Goal: Check status: Check status

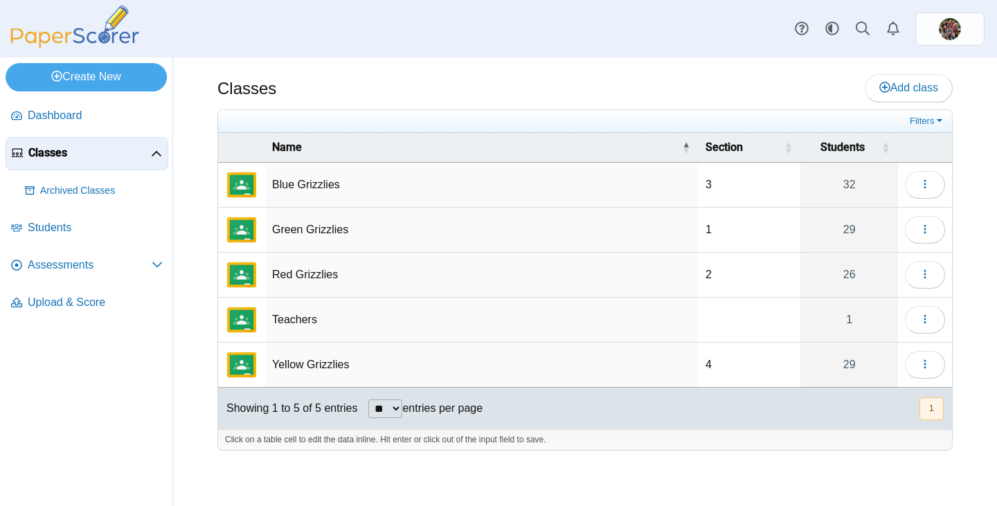
click at [316, 230] on td "Green Grizzlies" at bounding box center [481, 230] width 433 height 45
click at [916, 224] on button "button" at bounding box center [925, 230] width 40 height 28
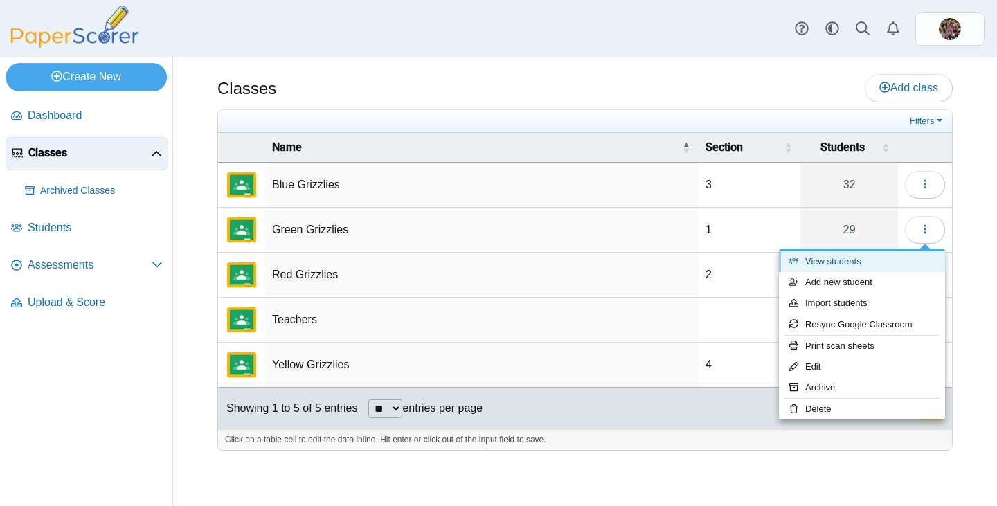
click at [830, 264] on link "View students" at bounding box center [862, 261] width 166 height 21
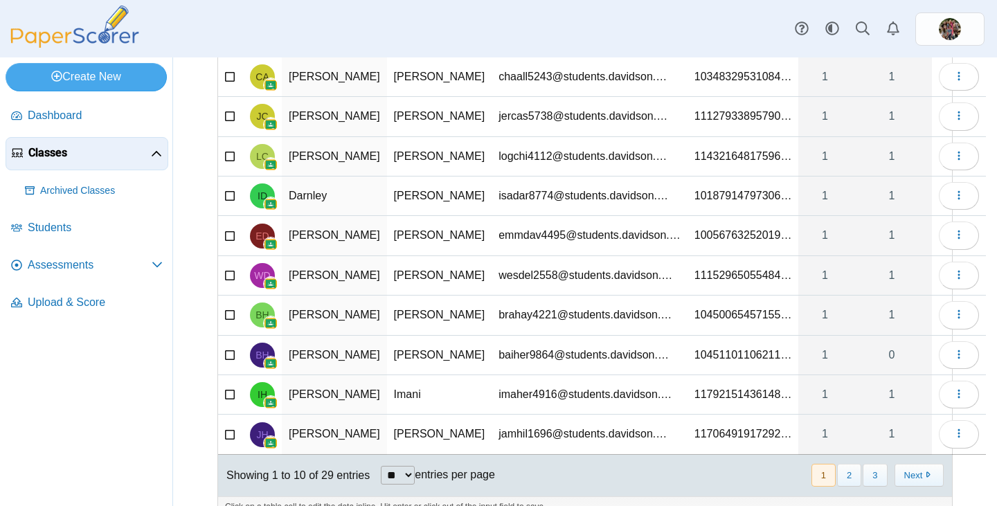
scroll to position [182, 0]
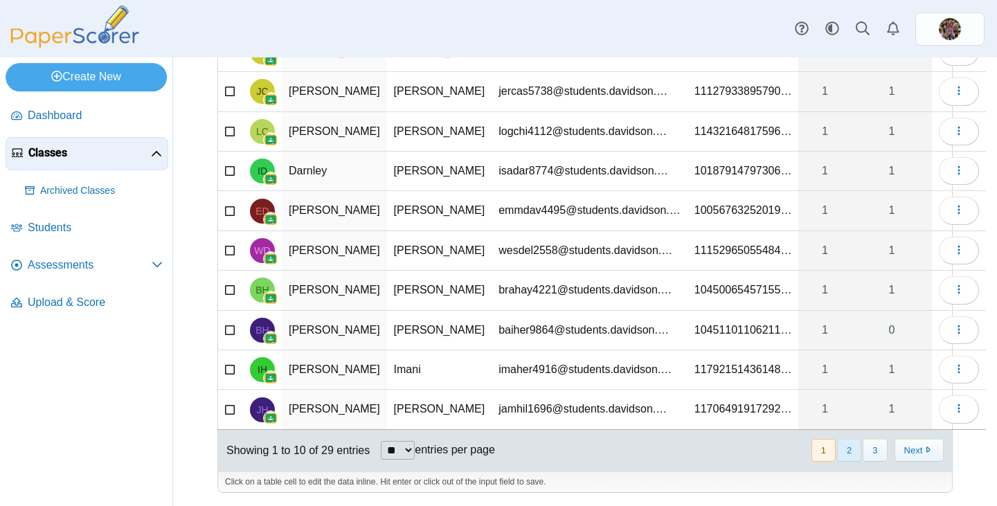
click at [842, 449] on button "2" at bounding box center [849, 450] width 24 height 23
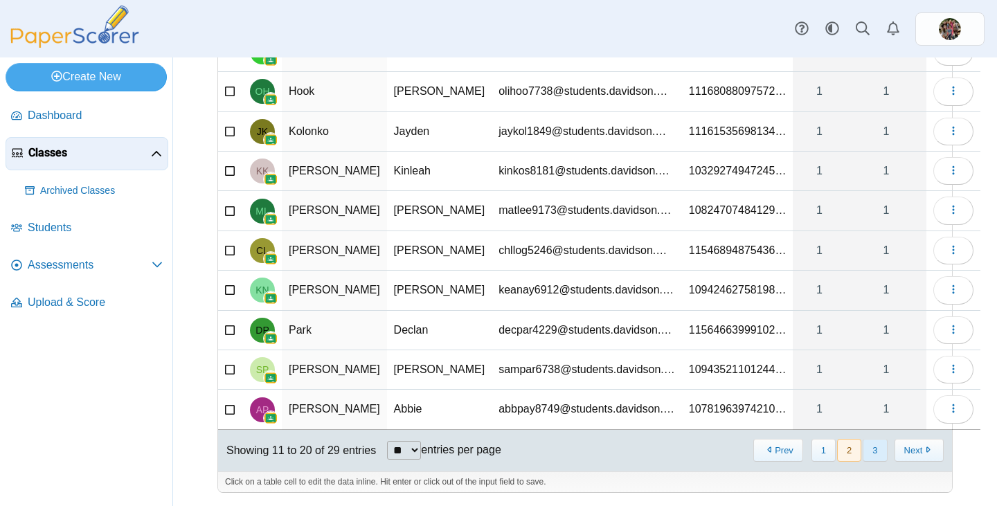
click at [869, 451] on button "3" at bounding box center [874, 450] width 24 height 23
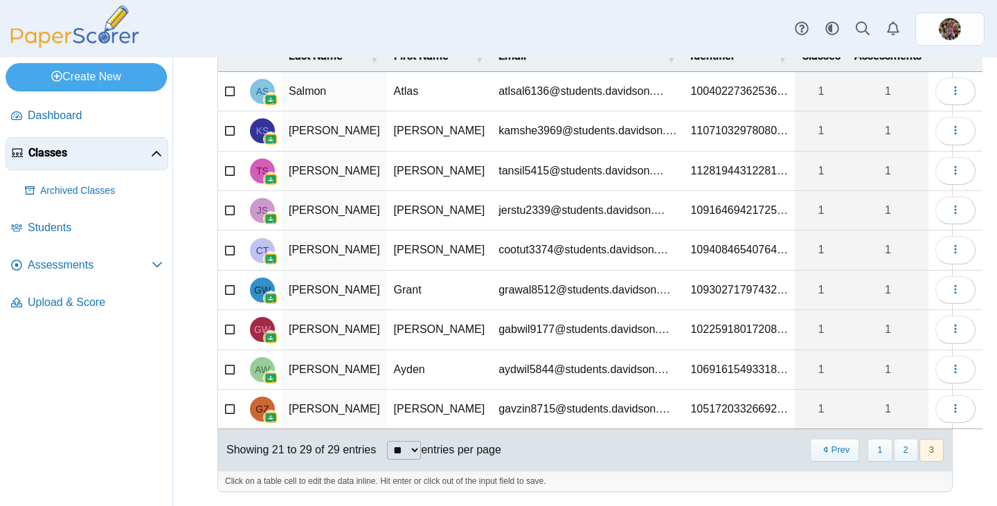
scroll to position [0, 0]
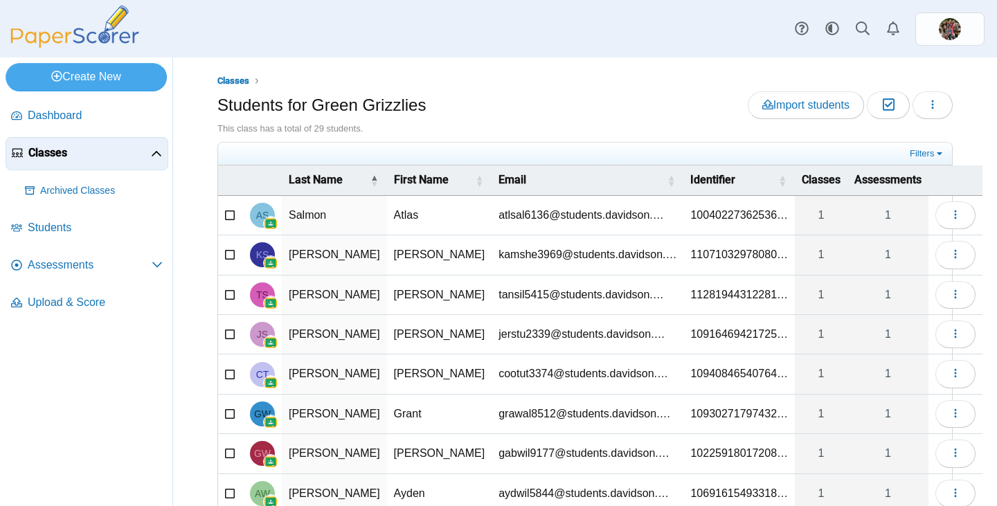
click at [302, 216] on td "Salmon" at bounding box center [334, 215] width 105 height 39
click at [387, 212] on td "Atlas" at bounding box center [439, 215] width 105 height 39
click at [935, 210] on button "button" at bounding box center [955, 215] width 40 height 28
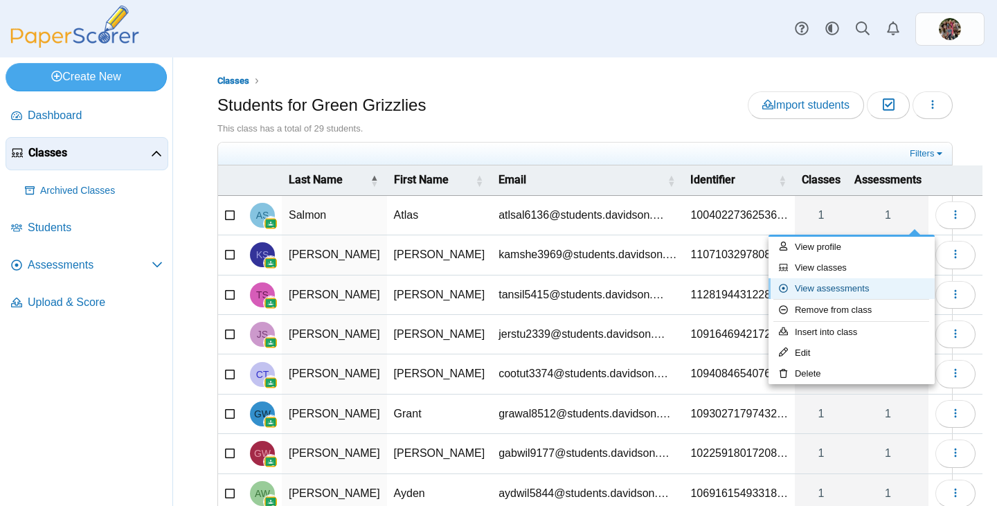
click at [838, 287] on link "View assessments" at bounding box center [851, 288] width 166 height 21
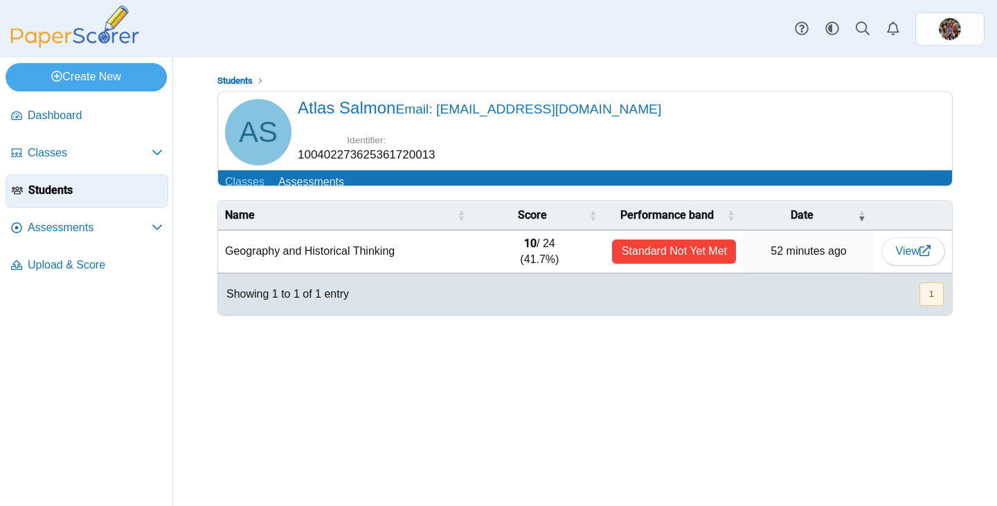
click at [82, 30] on img at bounding box center [75, 27] width 138 height 42
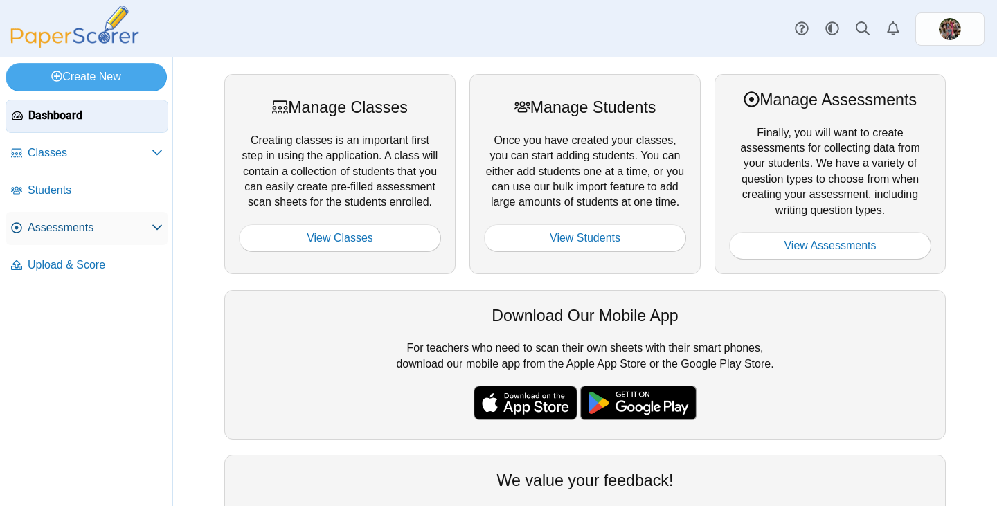
click at [62, 221] on span "Assessments" at bounding box center [90, 227] width 124 height 15
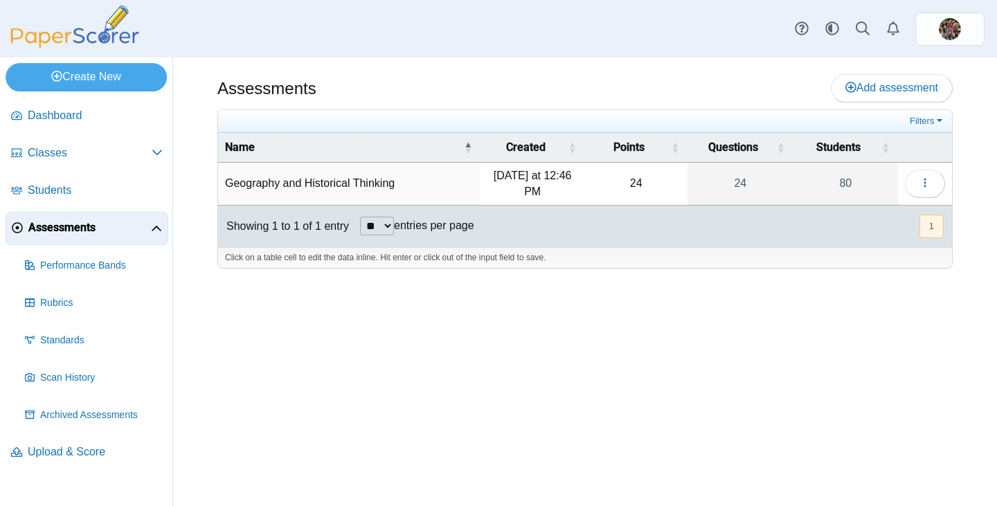
drag, startPoint x: 0, startPoint y: 0, endPoint x: 328, endPoint y: 177, distance: 372.8
click at [328, 177] on td "Geography and Historical Thinking" at bounding box center [349, 184] width 262 height 43
click at [916, 185] on button "button" at bounding box center [925, 184] width 40 height 28
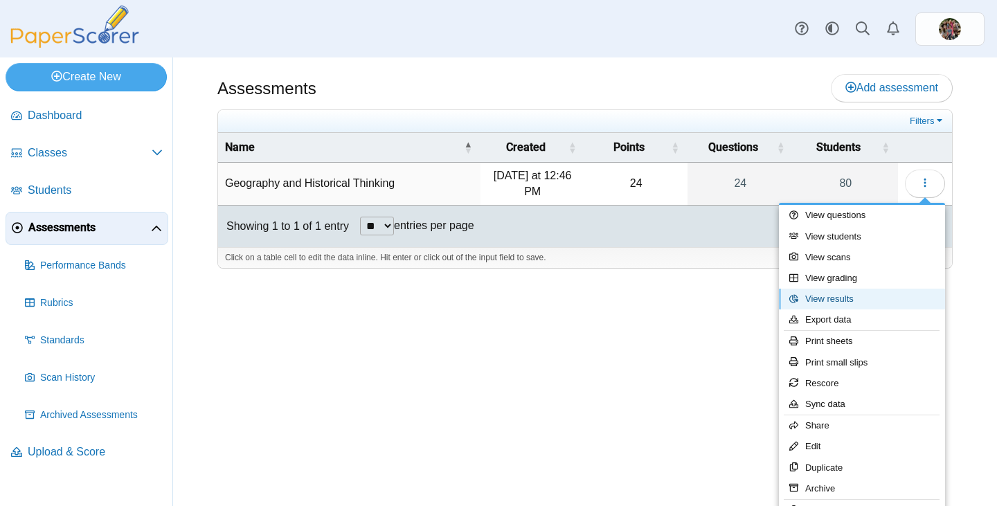
click at [853, 292] on link "View results" at bounding box center [862, 299] width 166 height 21
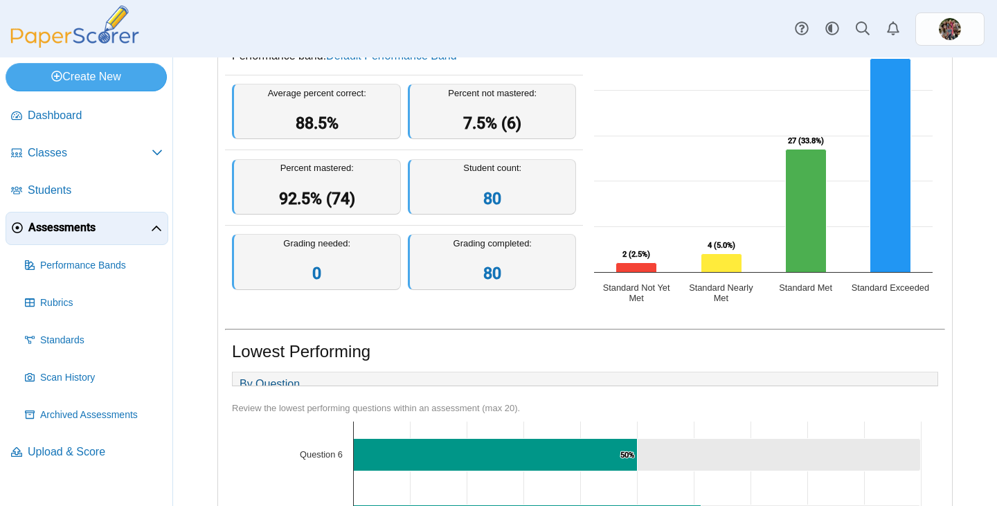
scroll to position [69, 0]
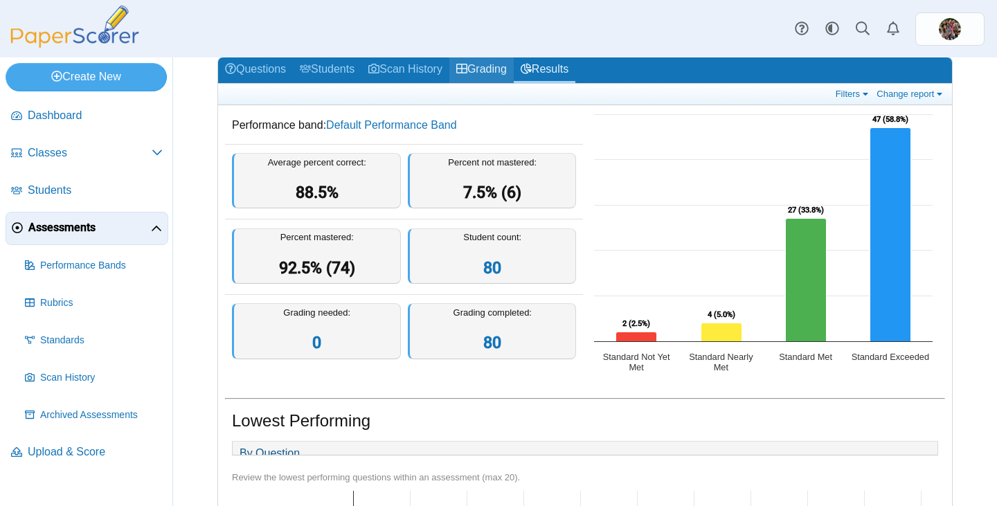
click at [500, 71] on link "Grading" at bounding box center [481, 70] width 64 height 26
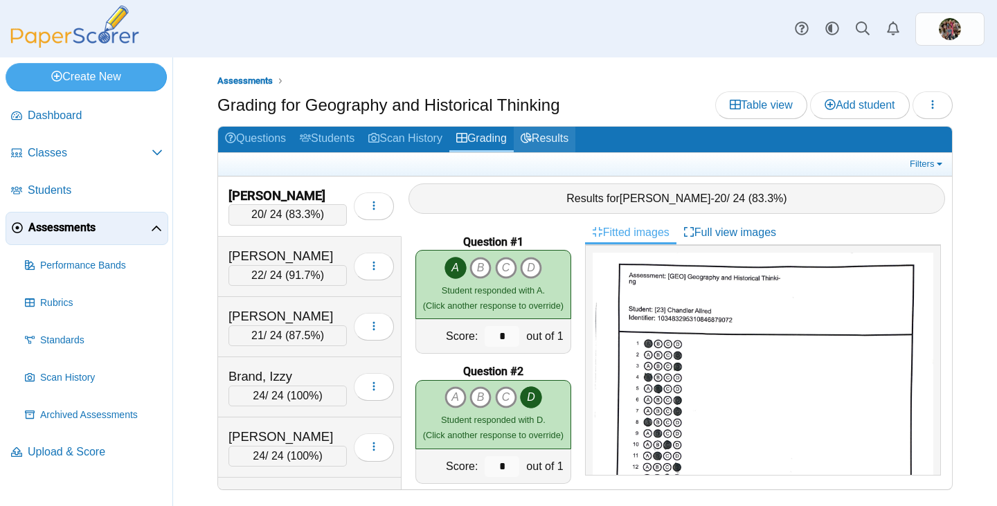
click at [567, 134] on link "Results" at bounding box center [545, 140] width 62 height 26
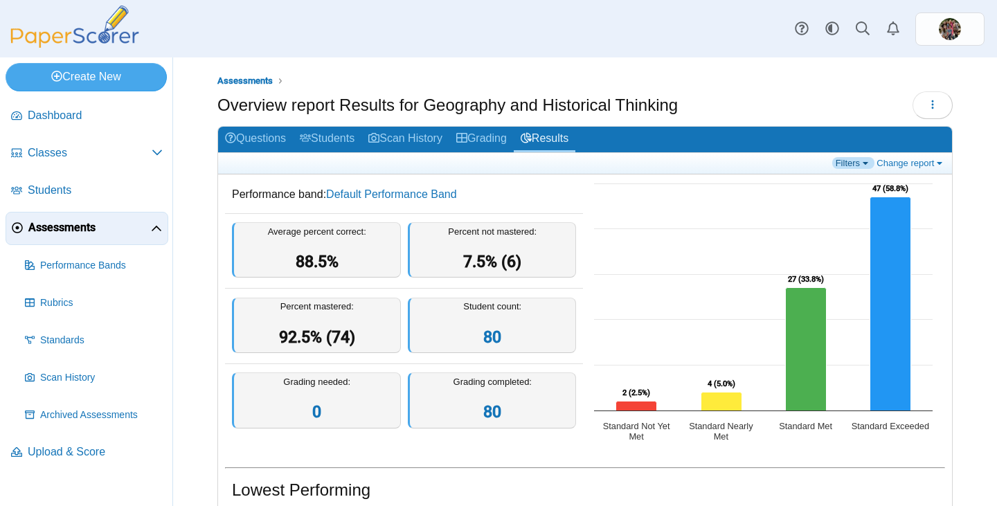
click at [842, 161] on link "Filters" at bounding box center [853, 163] width 42 height 12
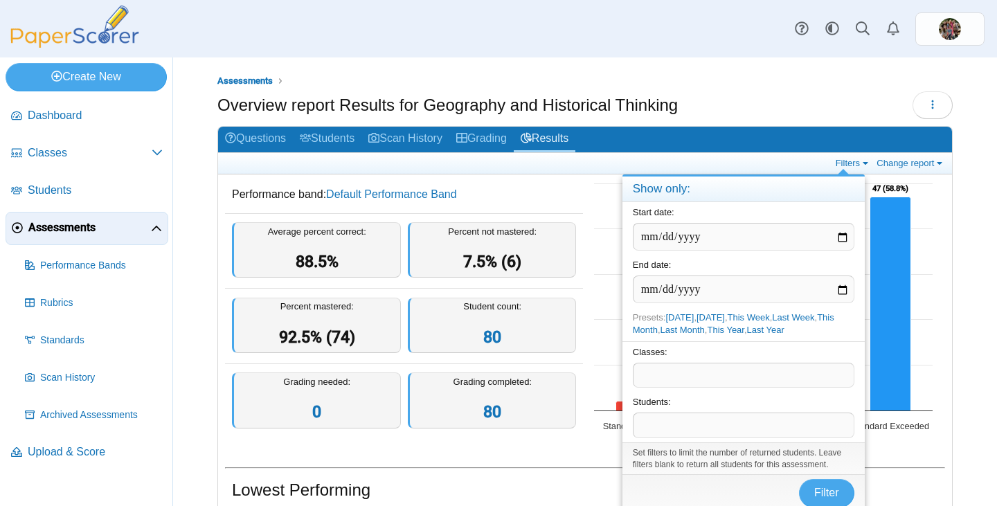
click at [713, 377] on span at bounding box center [743, 375] width 220 height 24
click at [821, 490] on span "Filter" at bounding box center [826, 493] width 25 height 12
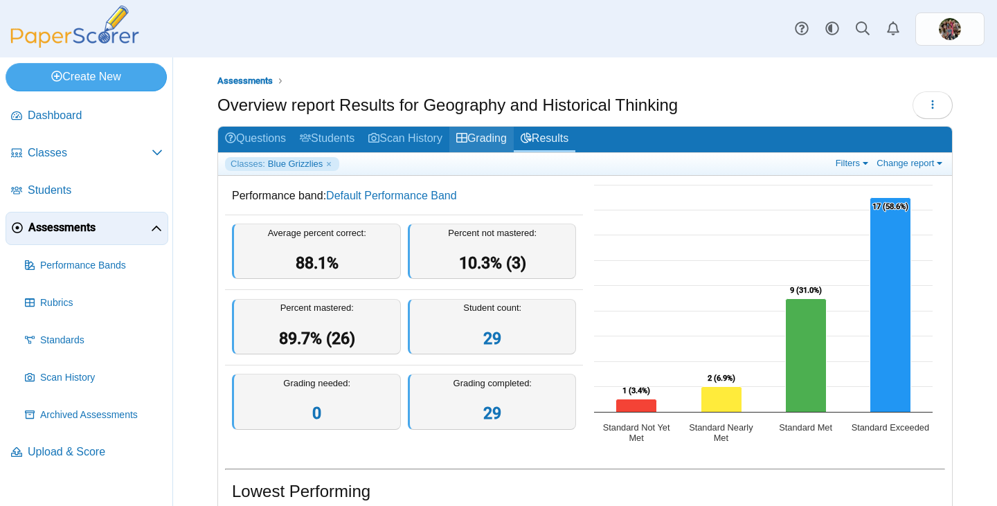
click at [494, 138] on link "Grading" at bounding box center [481, 140] width 64 height 26
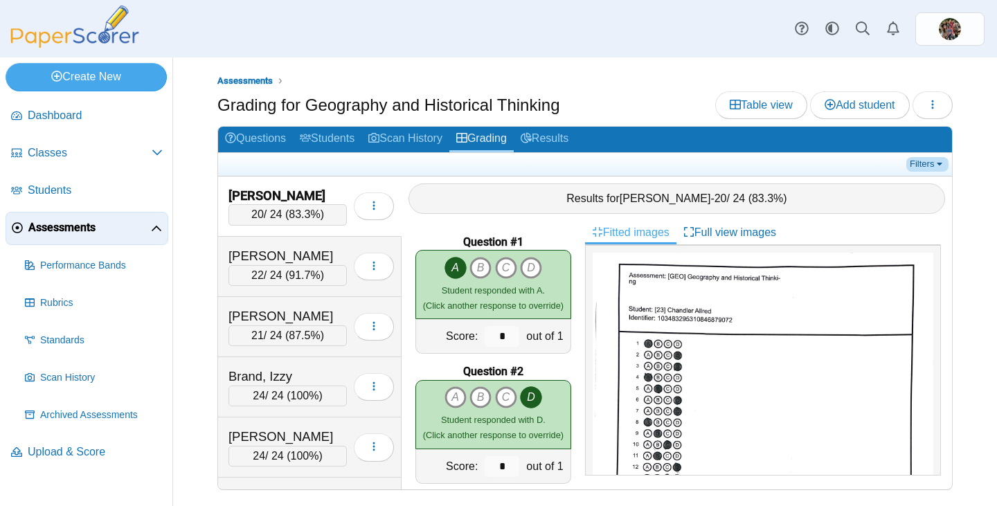
click at [918, 163] on link "Filters" at bounding box center [927, 164] width 42 height 14
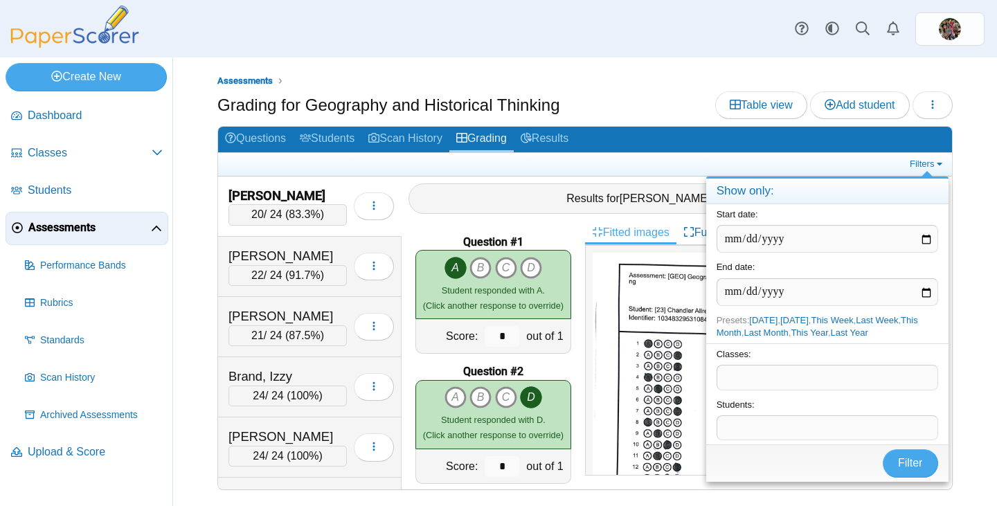
click at [753, 386] on span at bounding box center [827, 377] width 220 height 24
click at [905, 471] on button "Filter" at bounding box center [909, 463] width 55 height 28
